Goal: Task Accomplishment & Management: Complete application form

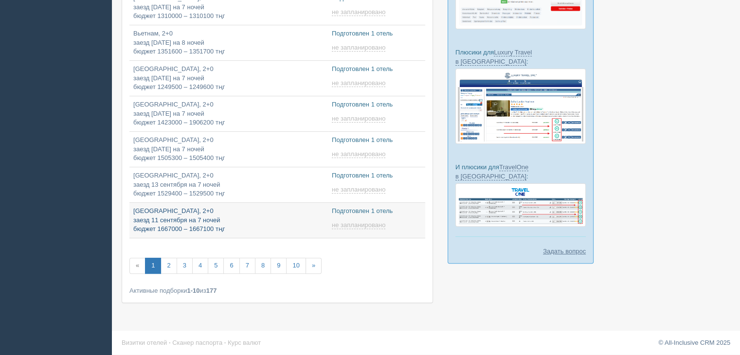
scroll to position [60, 0]
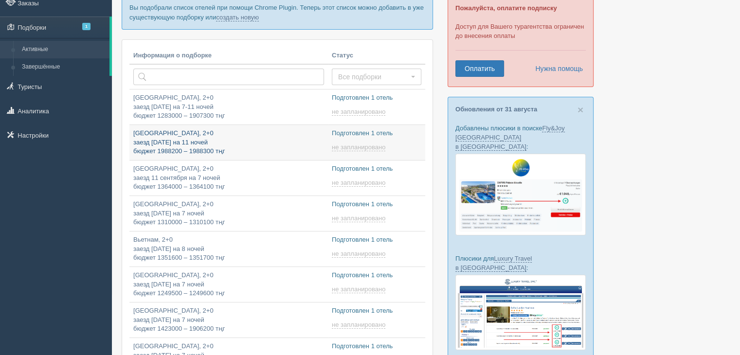
type input "2025-09-06 11:00"
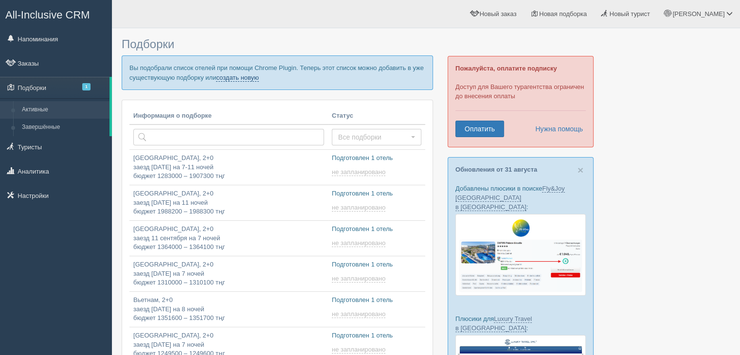
click at [238, 76] on link "создать новую" at bounding box center [237, 78] width 43 height 8
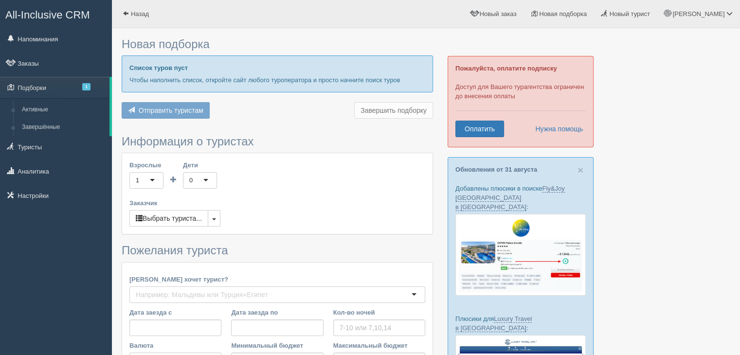
type input "10"
type input "1768500"
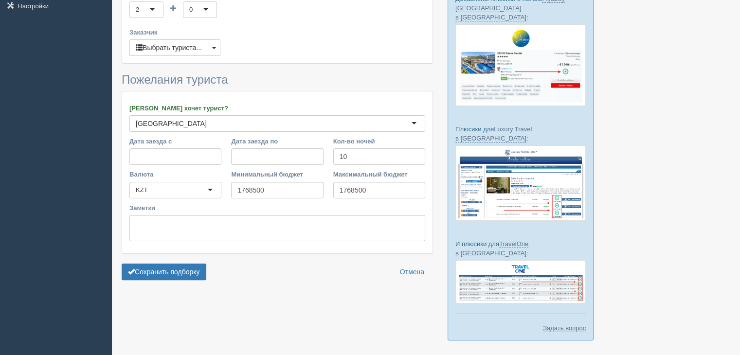
scroll to position [200, 0]
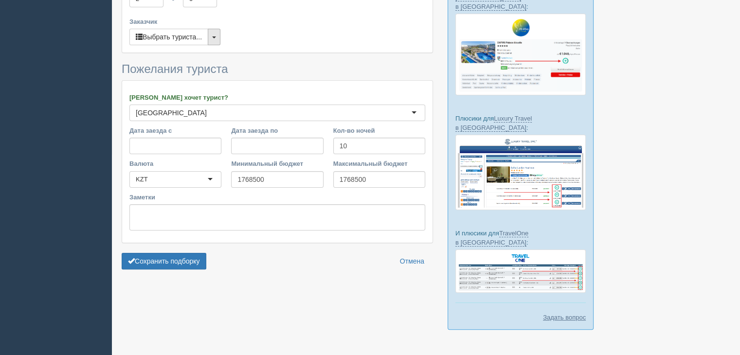
click at [217, 39] on button "button" at bounding box center [214, 37] width 13 height 17
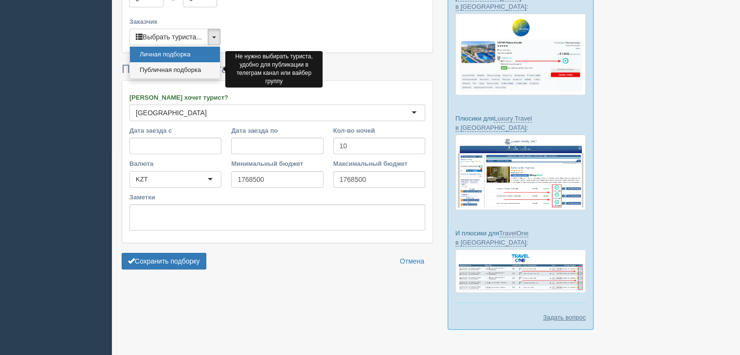
click at [171, 70] on link "Публичная подборка" at bounding box center [175, 70] width 90 height 16
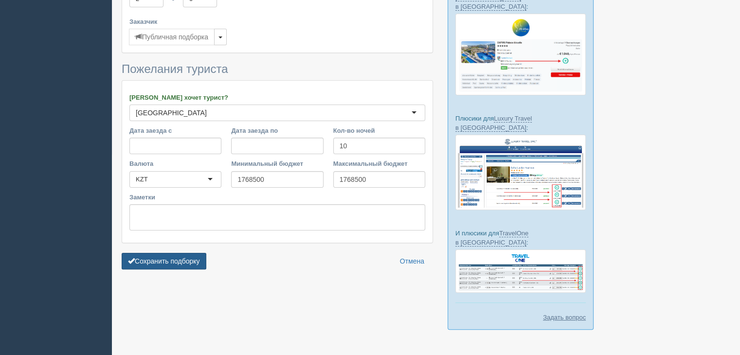
click at [161, 262] on button "Сохранить подборку" at bounding box center [164, 261] width 85 height 17
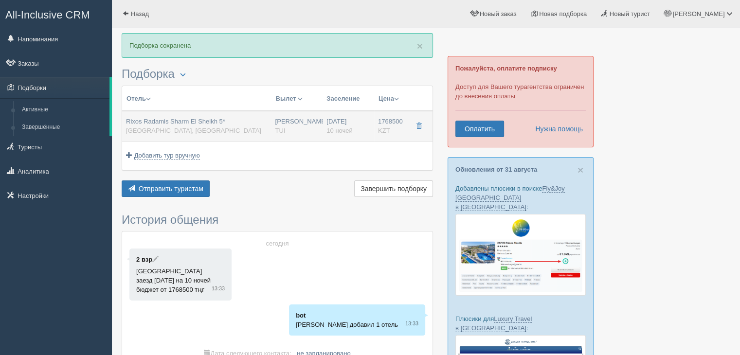
drag, startPoint x: 216, startPoint y: 122, endPoint x: 204, endPoint y: 127, distance: 12.8
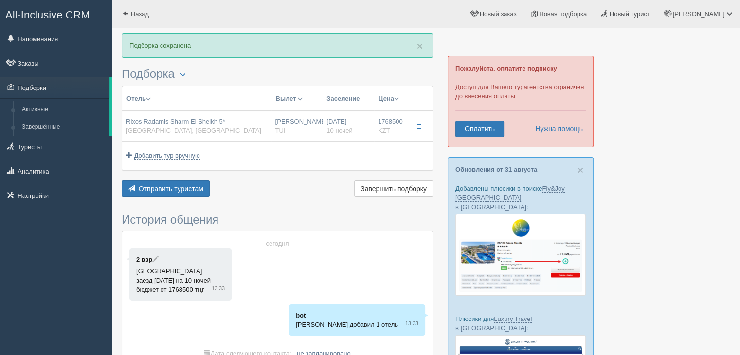
click at [149, 126] on div "Rixos Radamis Sharm El Sheikh 5* Египет, Шарм-эль-Шейх" at bounding box center [193, 126] width 135 height 18
type input "Rixos Radamis Sharm El Sheikh 5*"
type input "[GEOGRAPHIC_DATA]"
type input "Шарм-эль-Шейх"
type input "1768500.00"
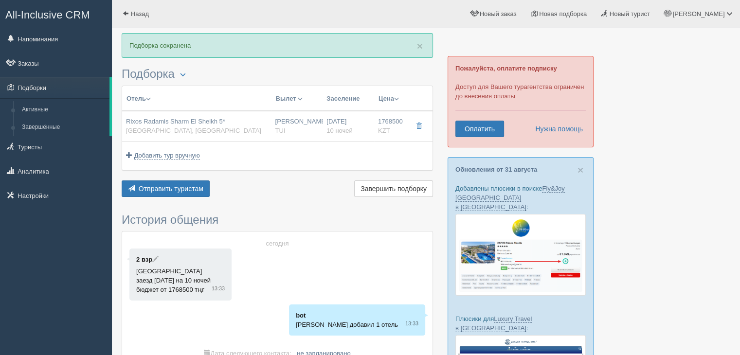
type input "Нурсултан Назарбаев NQZ"
type input "Шарм-эль-Шейх SSH"
type input "08:50"
type input "13:30"
type input "Air Astana"
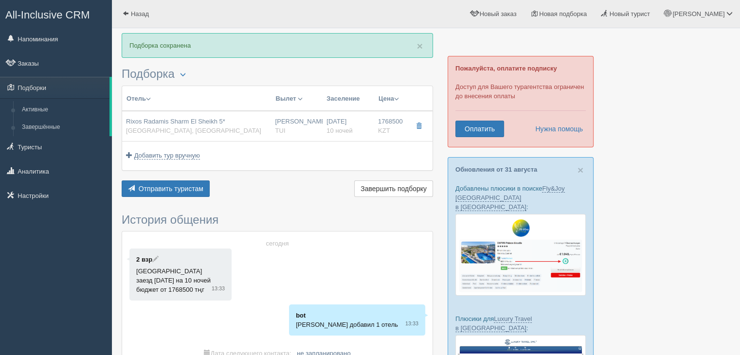
type input "14:35"
type input "22:25"
type input "10"
type input "SUPERIOR ROOM BLUE PLANET"
type input "Ultra All Inclusive"
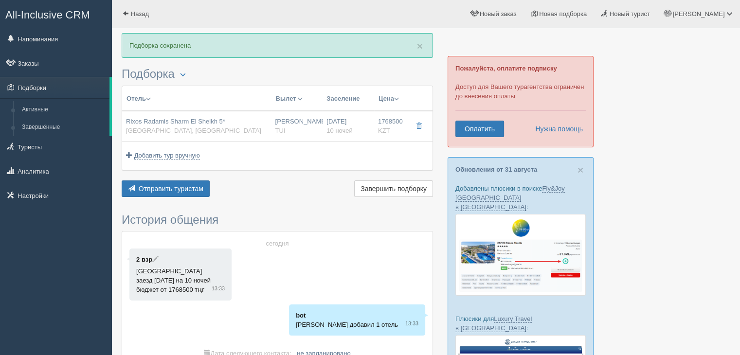
type input "TUI"
type input "https://newb2b.fstravel.com/hotel/851819"
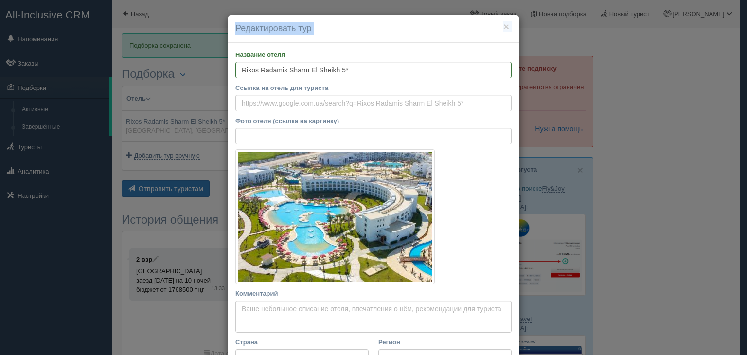
scroll to position [278, 0]
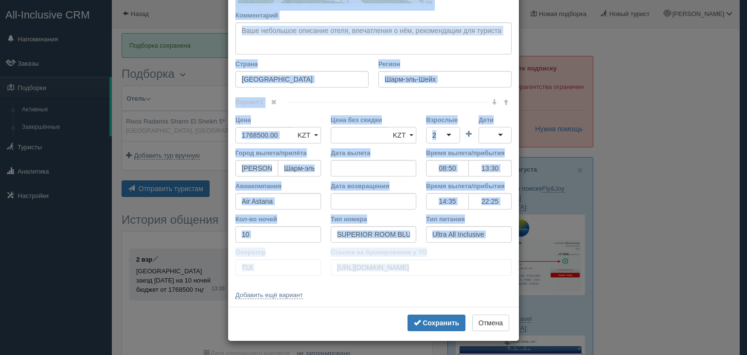
drag, startPoint x: 233, startPoint y: 50, endPoint x: 455, endPoint y: 283, distance: 321.8
click at [455, 283] on div "Название отеля Rixos Radamis Sharm El Sheikh 5* Ссылка на отель для туриста Фот…" at bounding box center [373, 36] width 291 height 542
copy div "Название отеля Ссылка на отель для туриста Фото отеля (ссылка на картинку) Не у…"
